Goal: Check status: Check status

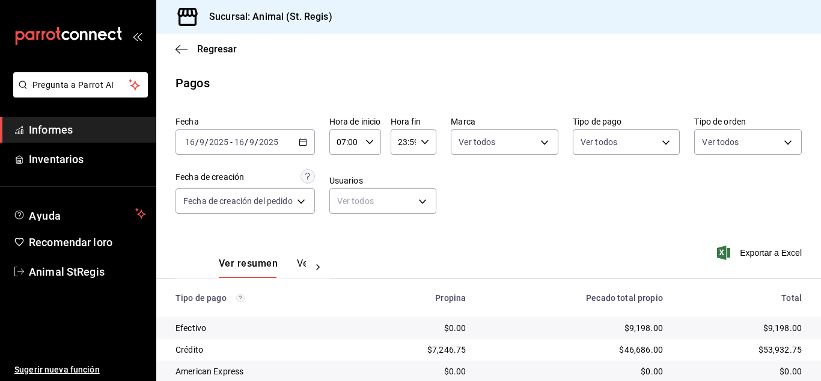
scroll to position [151, 0]
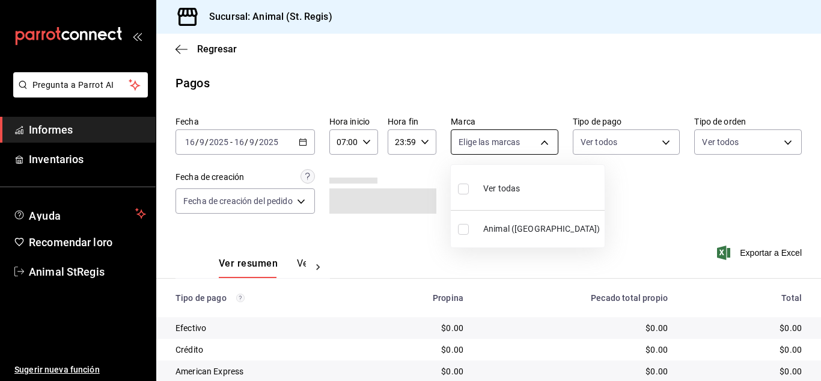
drag, startPoint x: 501, startPoint y: 138, endPoint x: 494, endPoint y: 152, distance: 15.4
click at [501, 139] on body "Pregunta a Parrot AI Informes Inventarios Ayuda Recomendar loro Animal StRegis …" at bounding box center [410, 190] width 821 height 381
click at [483, 188] on font "Ver todos" at bounding box center [501, 188] width 37 height 10
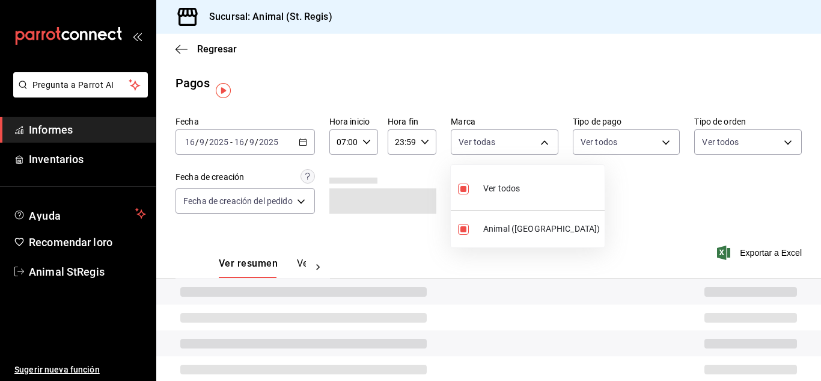
type input "3f39fcdc-c8c4-4fff-883a-47b345d9391c"
checkbox input "true"
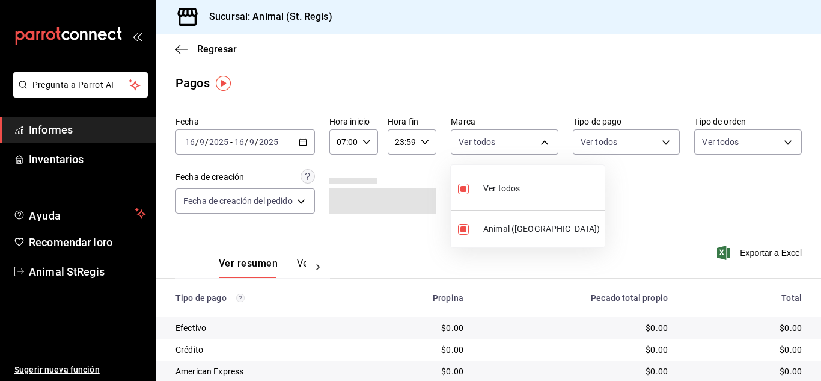
click at [598, 183] on div at bounding box center [410, 190] width 821 height 381
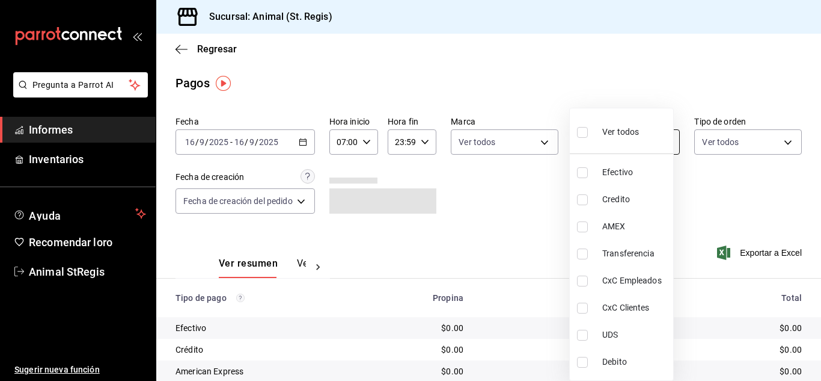
click at [611, 139] on body "Pregunta a Parrot AI Informes Inventarios Ayuda Recomendar loro Animal StRegis …" at bounding box center [410, 190] width 821 height 381
click at [583, 130] on input "checkbox" at bounding box center [582, 132] width 11 height 11
checkbox input "true"
type input "5a0f3365-d715-4940-adc4-656debb7822a,fc07b02b-84a7-4dba-9bff-98bba82b1290,ff2b0…"
checkbox input "true"
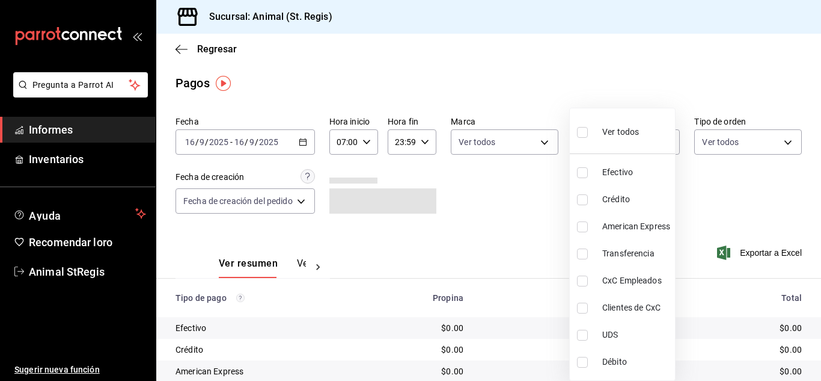
checkbox input "true"
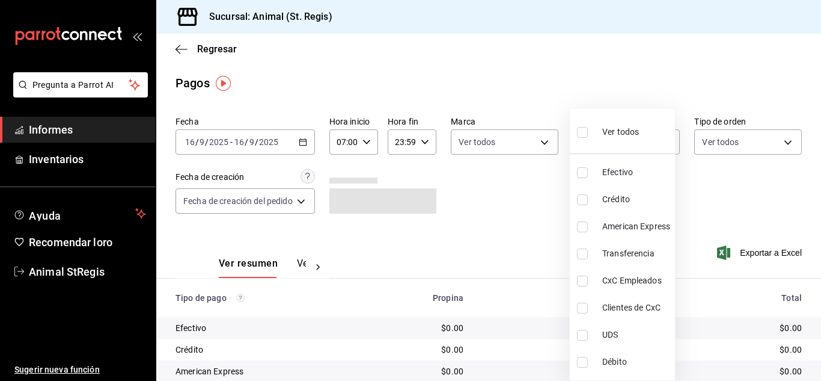
checkbox input "true"
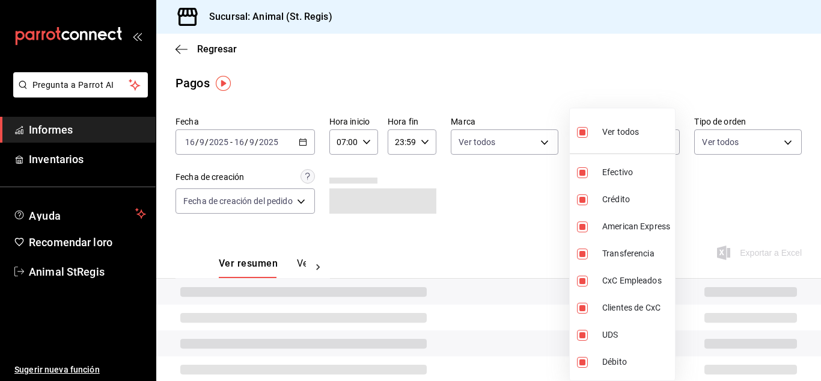
click at [542, 92] on div at bounding box center [410, 190] width 821 height 381
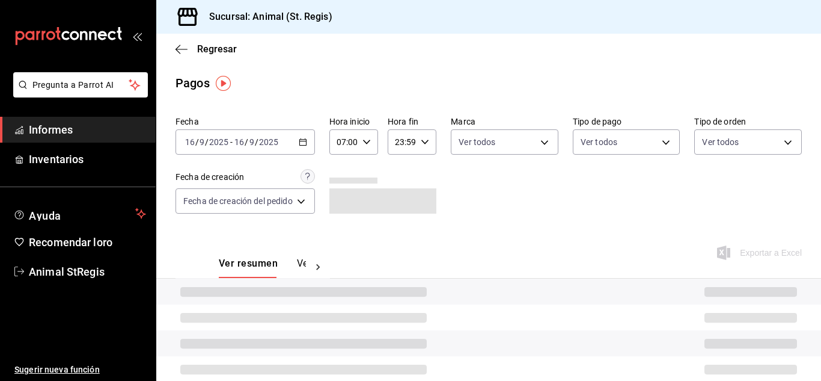
click at [586, 93] on div "Ver todos Efectivo Crédito American Express Transferencia CxC Empleados Cliente…" at bounding box center [410, 190] width 821 height 381
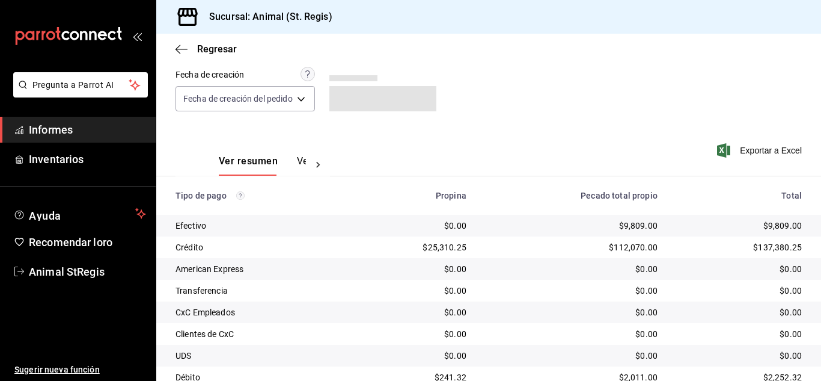
scroll to position [151, 0]
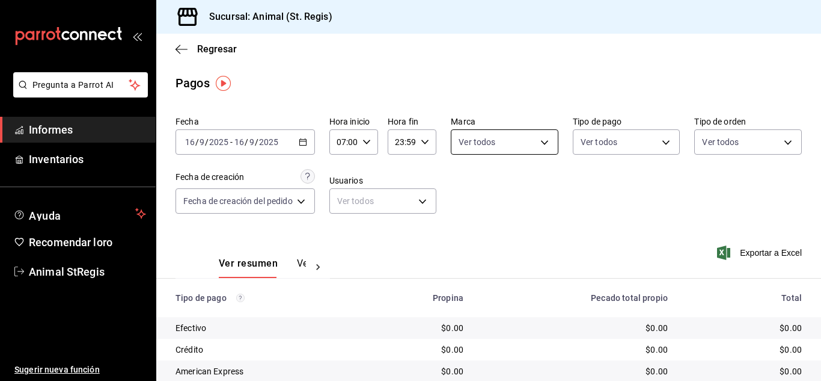
click at [527, 144] on body "Pregunta a Parrot AI Informes Inventarios Ayuda Recomendar loro Animal StRegis …" at bounding box center [410, 190] width 821 height 381
click at [463, 188] on input "checkbox" at bounding box center [463, 188] width 11 height 11
checkbox input "true"
type input "3f39fcdc-c8c4-4fff-883a-47b345d9391c"
checkbox input "true"
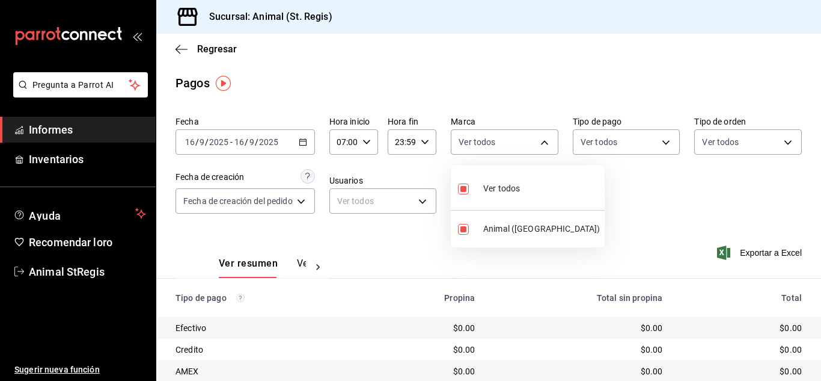
click at [599, 192] on div at bounding box center [410, 190] width 821 height 381
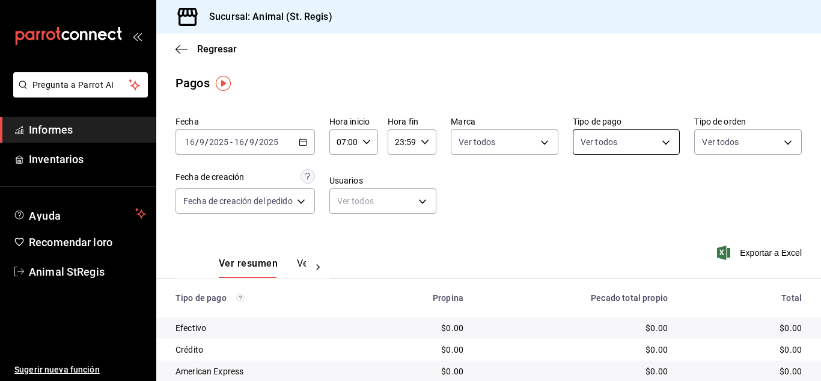
click at [610, 144] on body "Pregunta a Parrot AI Informes Inventarios Ayuda Recomendar loro Animal StRegis …" at bounding box center [410, 190] width 821 height 381
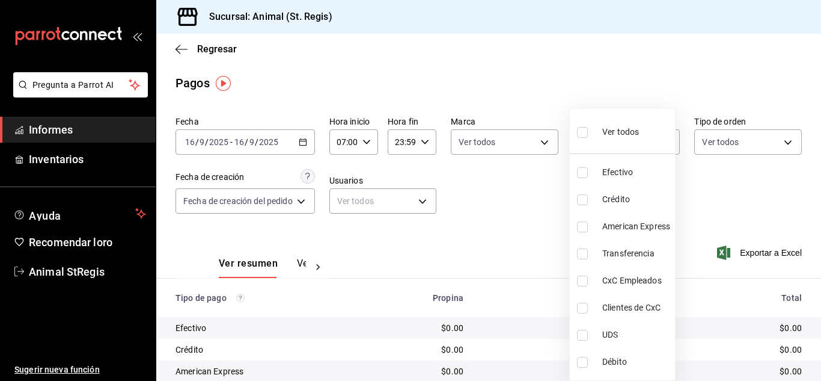
click at [582, 135] on input "checkbox" at bounding box center [582, 132] width 11 height 11
checkbox input "true"
type input "5a0f3365-d715-4940-adc4-656debb7822a,fc07b02b-84a7-4dba-9bff-98bba82b1290,ff2b0…"
checkbox input "true"
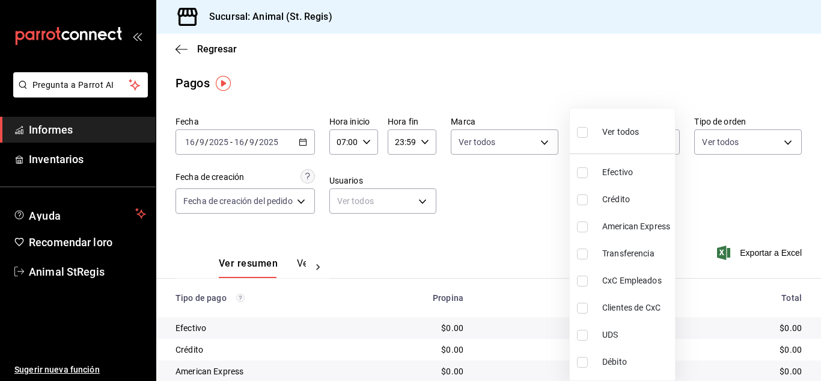
checkbox input "true"
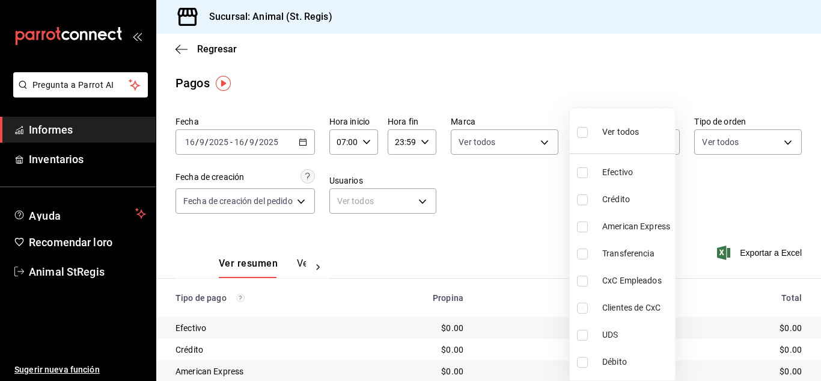
checkbox input "true"
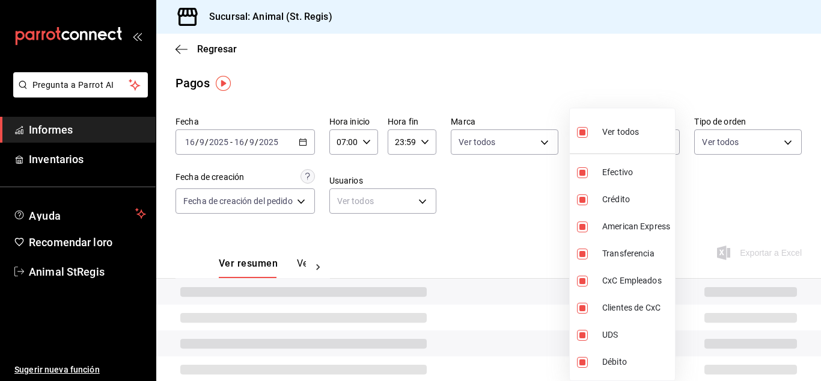
click at [556, 90] on div at bounding box center [410, 190] width 821 height 381
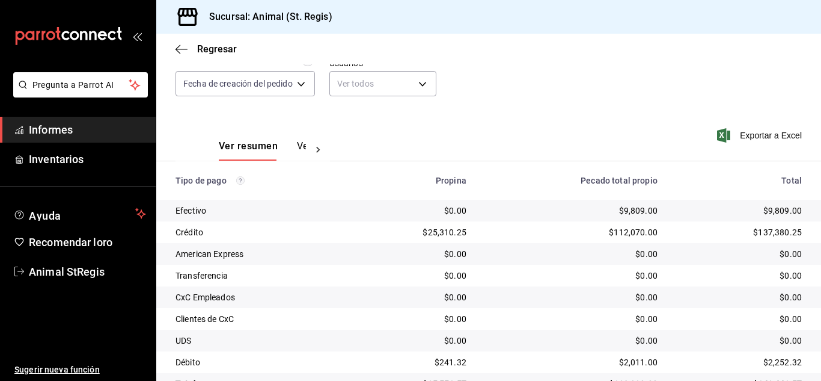
scroll to position [124, 0]
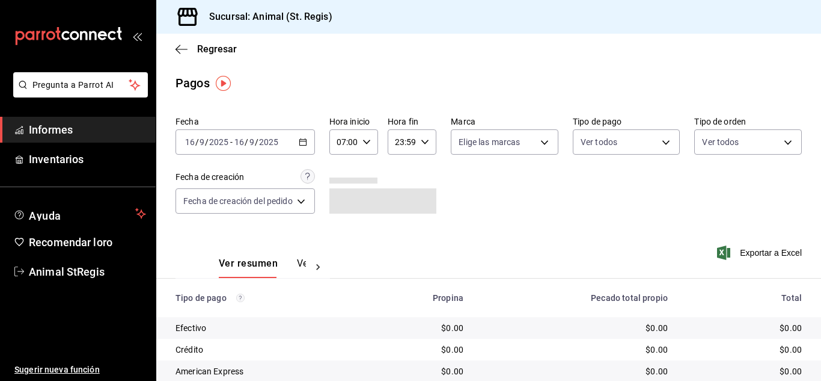
drag, startPoint x: 468, startPoint y: 94, endPoint x: 476, endPoint y: 100, distance: 9.4
click at [468, 95] on main "Regresar Pagos Fecha [DATE] [DATE] - [DATE] [DATE] Hora inicio 07:00 Hora inici…" at bounding box center [488, 282] width 665 height 497
click at [514, 135] on body "Pregunta a Parrot AI Informes Inventarios Ayuda Recomendar loro Animal StRegis …" at bounding box center [410, 190] width 821 height 381
click at [467, 191] on input "checkbox" at bounding box center [463, 188] width 11 height 11
checkbox input "true"
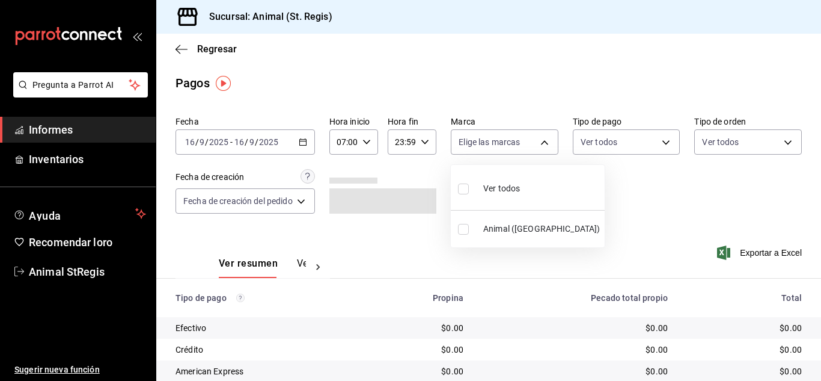
type input "3f39fcdc-c8c4-4fff-883a-47b345d9391c"
checkbox input "true"
click at [494, 64] on div at bounding box center [410, 190] width 821 height 381
click at [605, 145] on body "Pregunta a Parrot AI Informes Inventarios Ayuda Recomendar loro Animal StRegis …" at bounding box center [410, 190] width 821 height 381
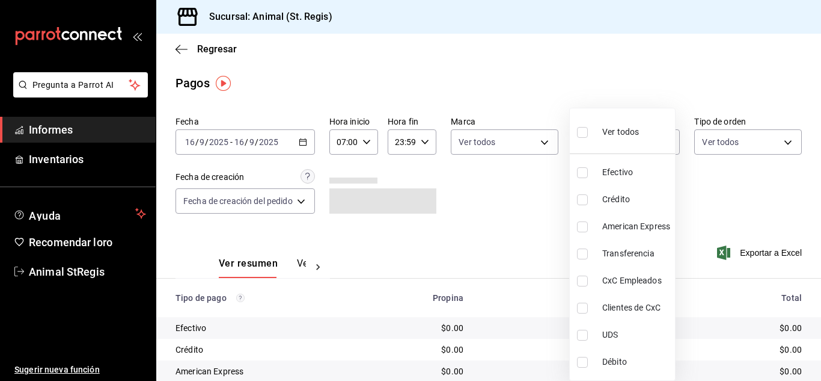
drag, startPoint x: 586, startPoint y: 130, endPoint x: 558, endPoint y: 97, distance: 43.1
click at [586, 131] on input "checkbox" at bounding box center [582, 132] width 11 height 11
checkbox input "true"
type input "5a0f3365-d715-4940-adc4-656debb7822a,fc07b02b-84a7-4dba-9bff-98bba82b1290,ff2b0…"
checkbox input "true"
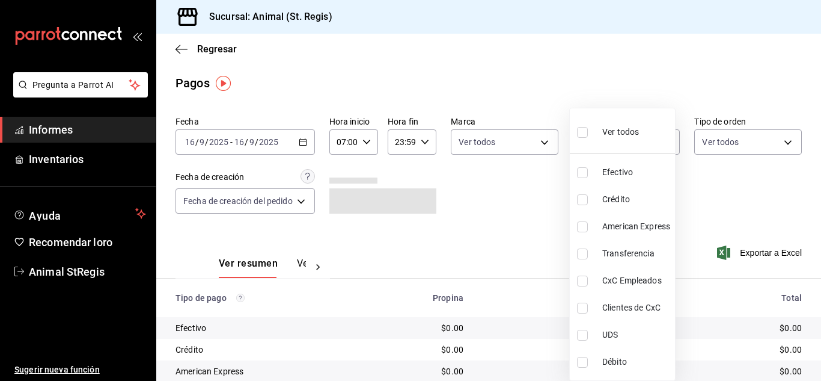
checkbox input "true"
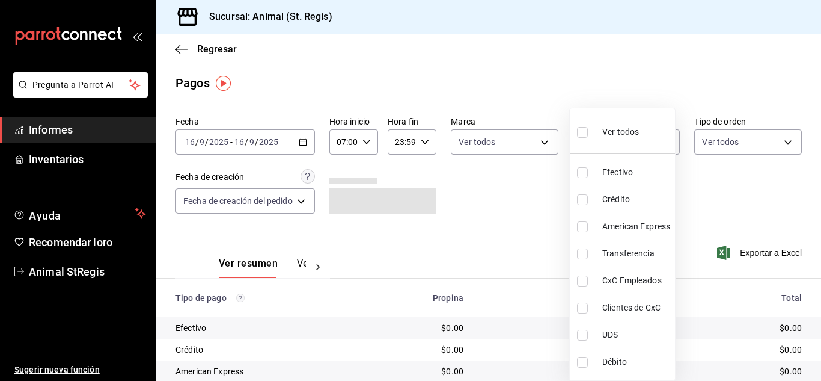
checkbox input "true"
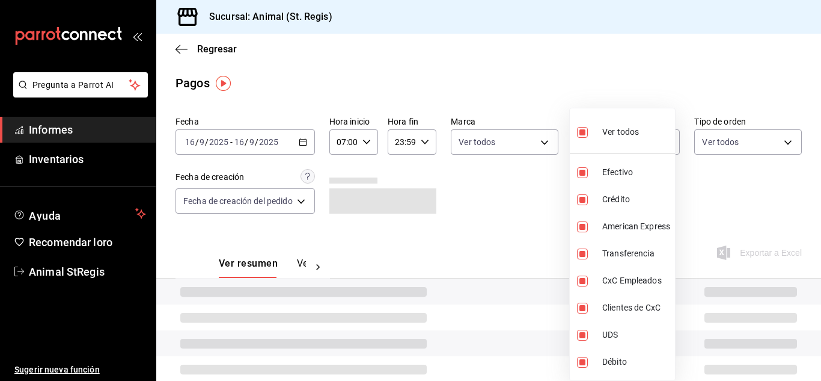
click at [544, 79] on div at bounding box center [410, 190] width 821 height 381
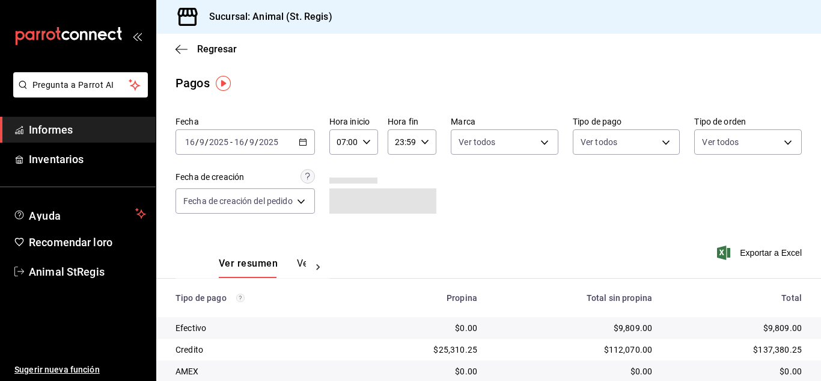
click at [558, 81] on div "Ver todos Efectivo Crédito American Express Transferencia CxC Empleados Cliente…" at bounding box center [410, 190] width 821 height 381
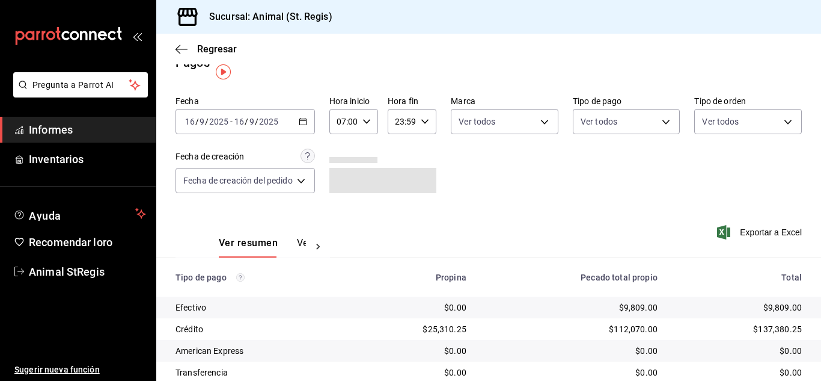
scroll to position [11, 0]
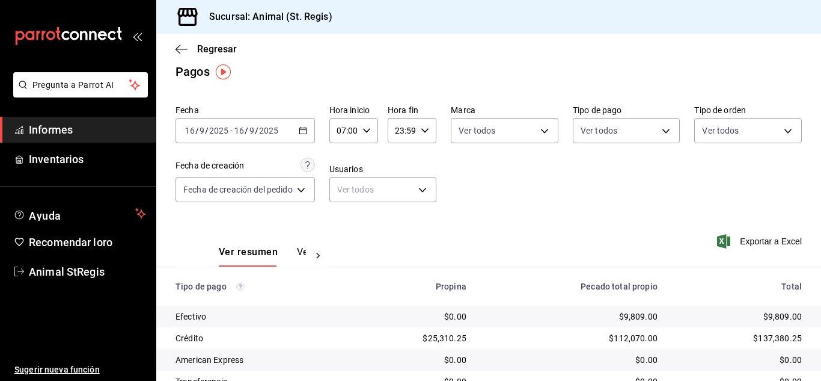
click at [305, 128] on \(Stroke\) "button" at bounding box center [302, 130] width 7 height 7
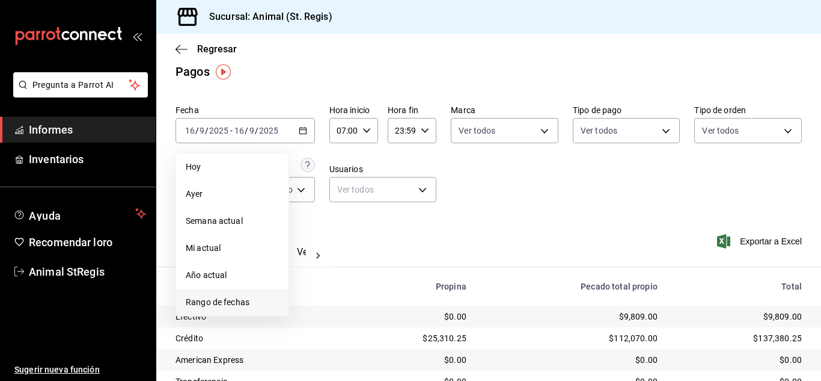
click at [228, 302] on font "Rango de fechas" at bounding box center [218, 302] width 64 height 10
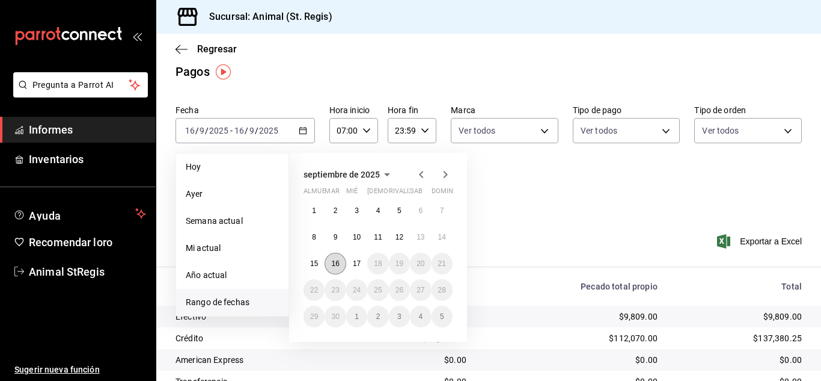
click at [341, 265] on button "16" at bounding box center [335, 264] width 21 height 22
click at [347, 265] on button "17" at bounding box center [356, 264] width 21 height 22
type input "00:00"
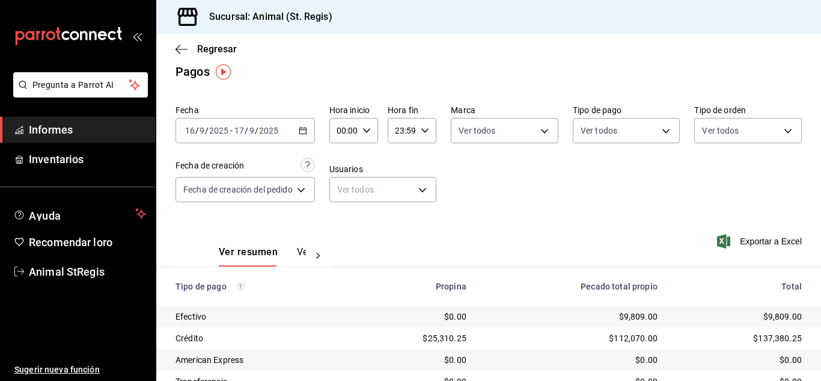
click at [584, 168] on div "Fecha 2025-09-16 16 / 9 / 2025 - 2025-09-17 17 / 9 / 2025 Hora inicio 00:00 Hor…" at bounding box center [489, 158] width 626 height 117
click at [482, 124] on body "Pregunta a Parrot AI Informes Inventarios Ayuda Recomendar loro Animal StRegis …" at bounding box center [410, 190] width 821 height 381
click at [637, 173] on div at bounding box center [410, 190] width 821 height 381
click at [617, 144] on div "Fecha 2025-09-16 16 / 9 / 2025 - 2025-09-17 17 / 9 / 2025 Hora inicio 00:00 Hor…" at bounding box center [489, 158] width 626 height 117
click at [609, 124] on body "Pregunta a Parrot AI Informes Inventarios Ayuda Recomendar loro Animal StRegis …" at bounding box center [410, 190] width 821 height 381
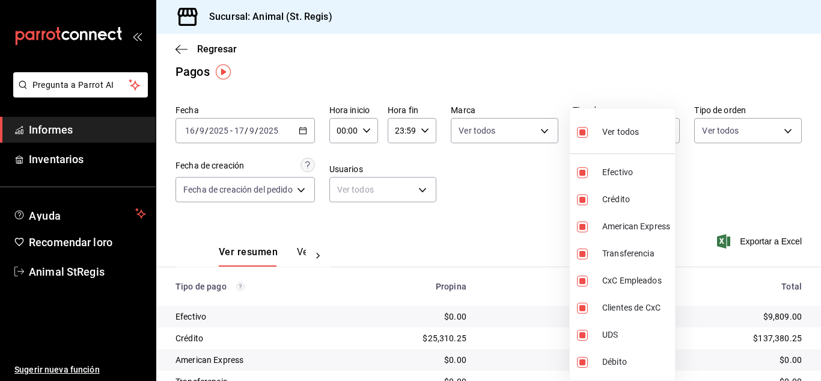
click at [548, 219] on div at bounding box center [410, 190] width 821 height 381
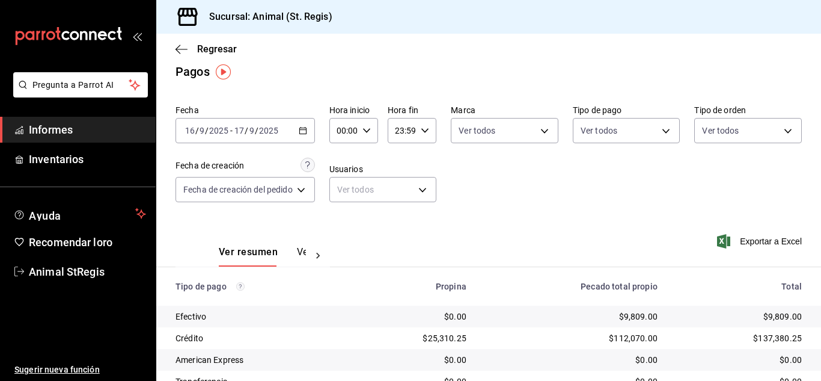
click at [736, 63] on div "Regresar" at bounding box center [488, 49] width 665 height 31
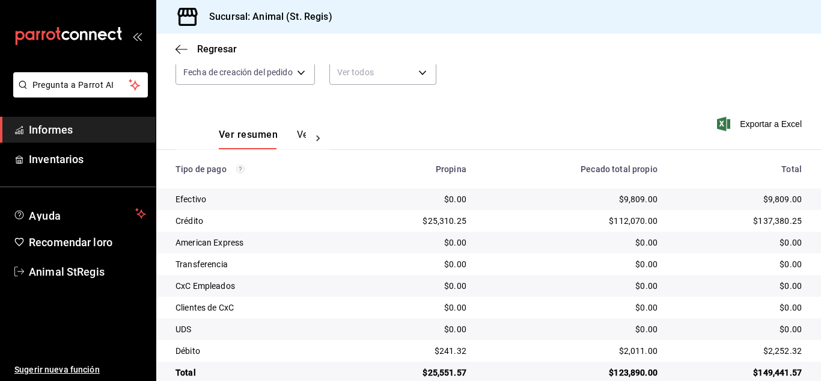
scroll to position [151, 0]
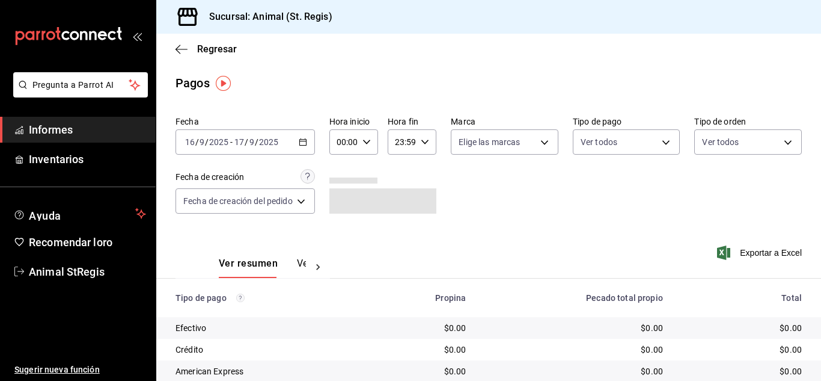
click at [367, 141] on icon "button" at bounding box center [367, 142] width 8 height 8
click at [342, 251] on font "07" at bounding box center [343, 255] width 10 height 10
type input "07:00"
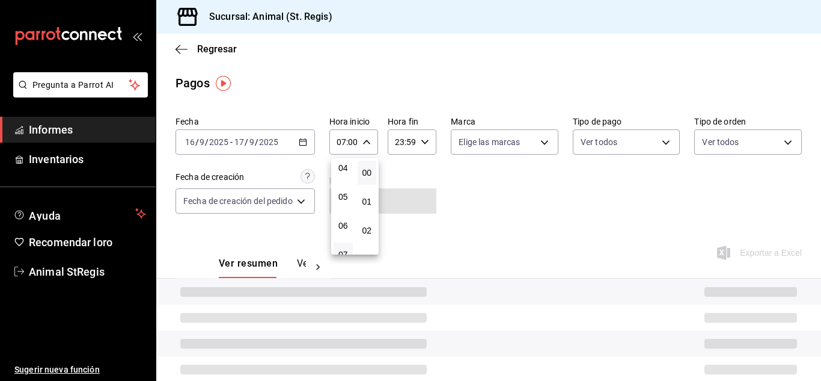
click at [509, 212] on div at bounding box center [410, 190] width 821 height 381
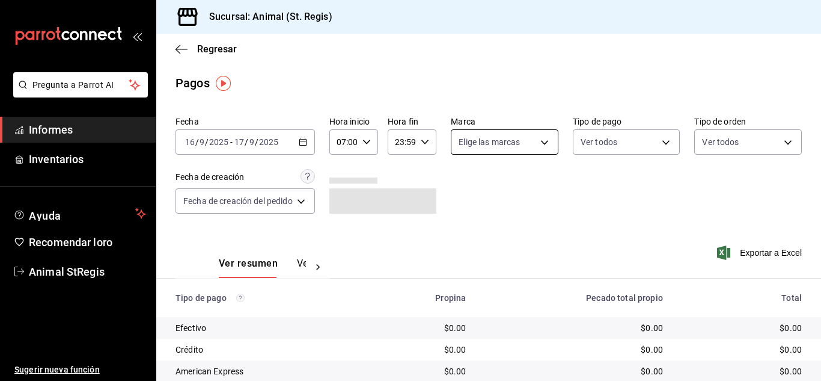
click at [485, 148] on body "Pregunta a Parrot AI Informes Inventarios Ayuda Recomendar loro Animal StRegis …" at bounding box center [410, 190] width 821 height 381
click at [464, 189] on input "checkbox" at bounding box center [463, 188] width 11 height 11
checkbox input "true"
type input "3f39fcdc-c8c4-4fff-883a-47b345d9391c"
checkbox input "true"
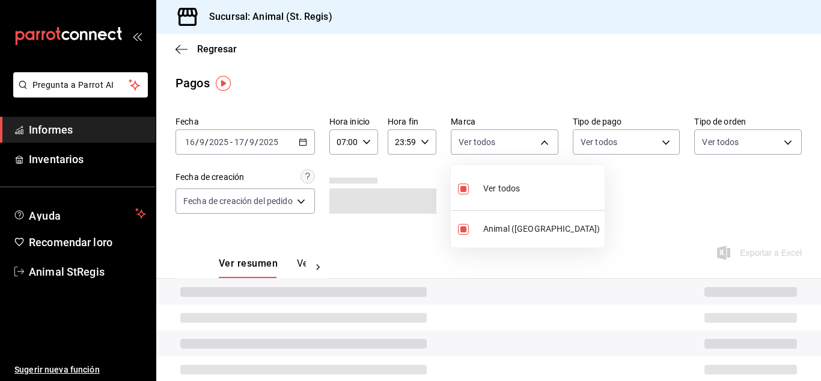
click at [655, 188] on div at bounding box center [410, 190] width 821 height 381
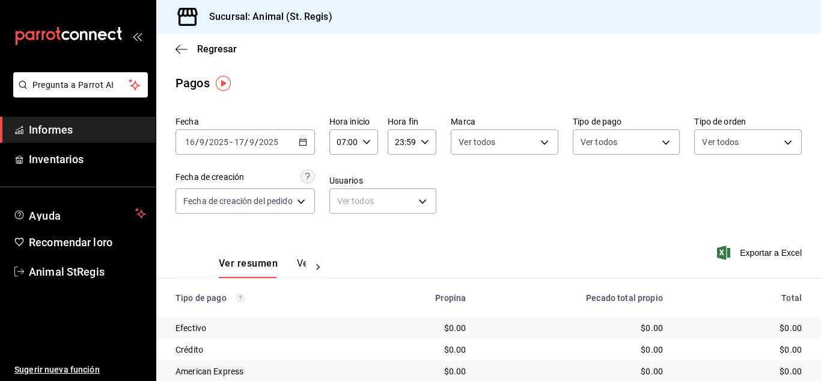
click at [611, 150] on body "Pregunta a Parrot AI Informes Inventarios Ayuda Recomendar loro Animal StRegis …" at bounding box center [410, 190] width 821 height 381
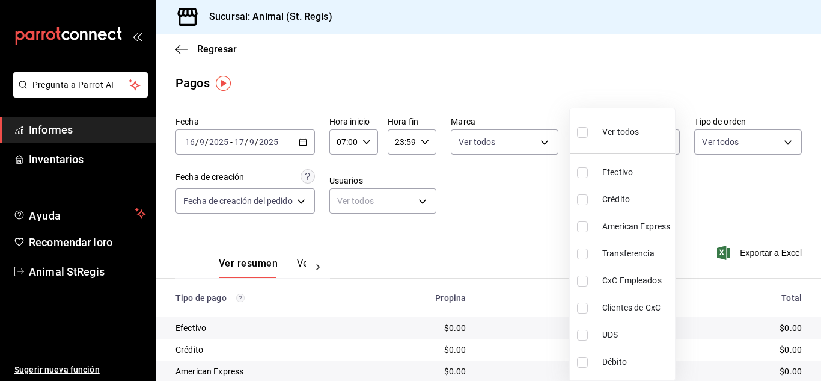
click at [582, 133] on input "checkbox" at bounding box center [582, 132] width 11 height 11
checkbox input "true"
type input "5a0f3365-d715-4940-adc4-656debb7822a,fc07b02b-84a7-4dba-9bff-98bba82b1290,ff2b0…"
checkbox input "true"
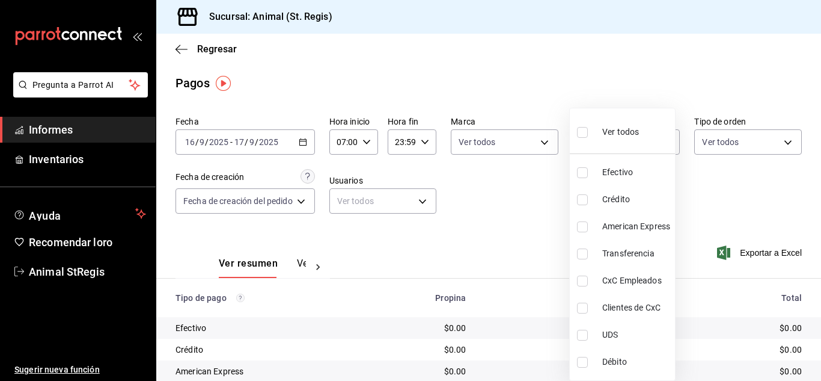
checkbox input "true"
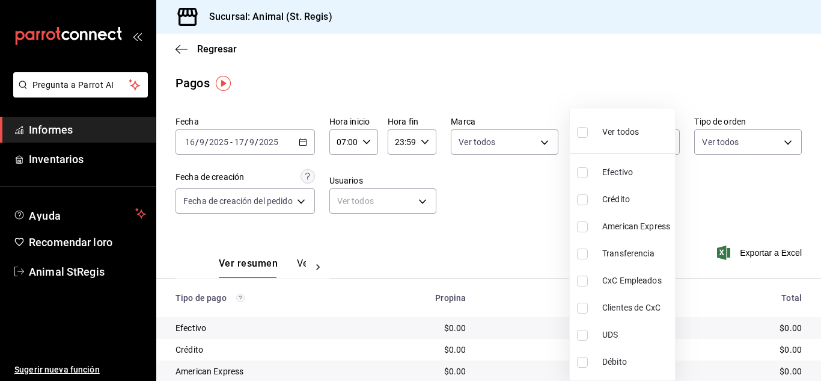
checkbox input "true"
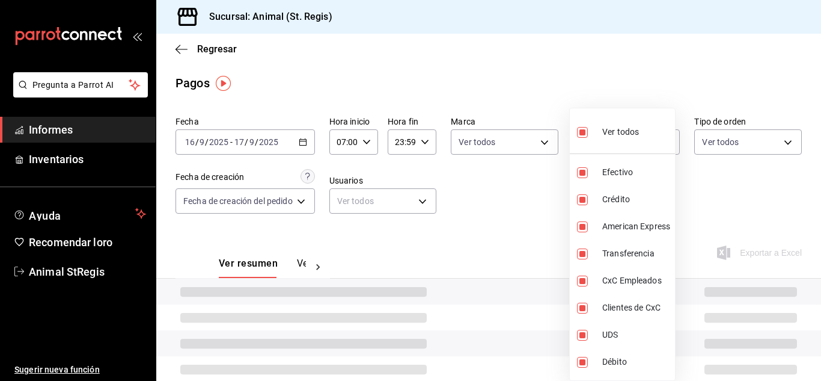
click at [560, 88] on div at bounding box center [410, 190] width 821 height 381
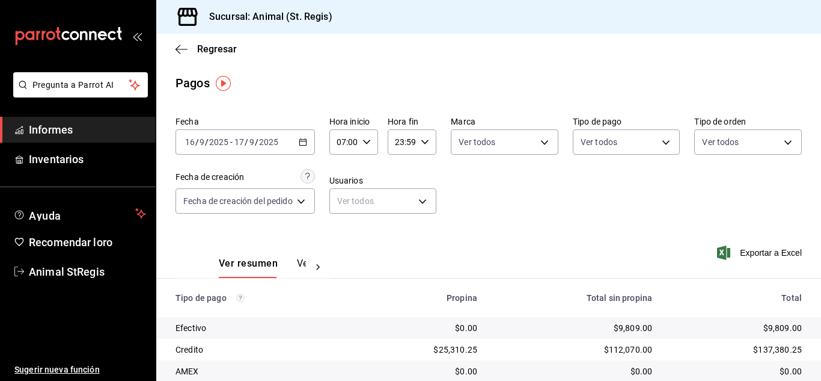
click at [559, 88] on div "Ver todos Efectivo Crédito American Express Transferencia CxC Empleados Cliente…" at bounding box center [410, 190] width 821 height 381
click at [559, 88] on div "Pagos" at bounding box center [488, 83] width 665 height 18
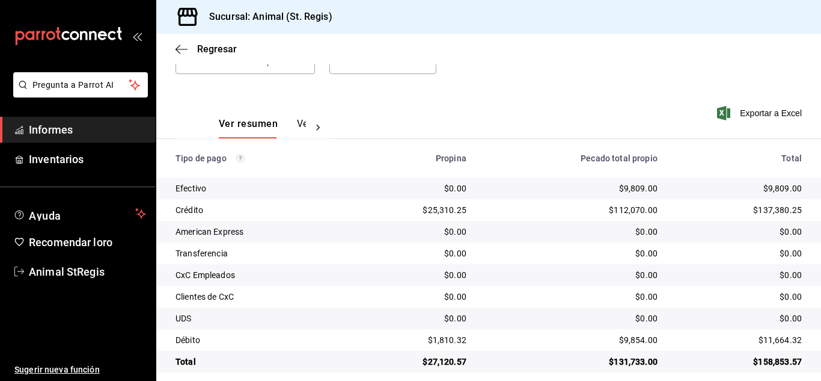
scroll to position [151, 0]
